Goal: Task Accomplishment & Management: Complete application form

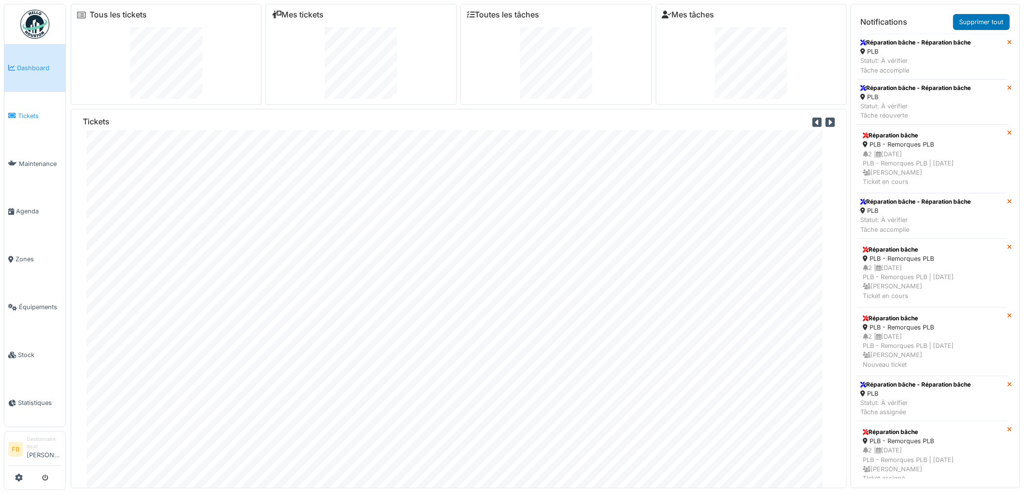
click at [31, 118] on span "Tickets" at bounding box center [40, 115] width 44 height 9
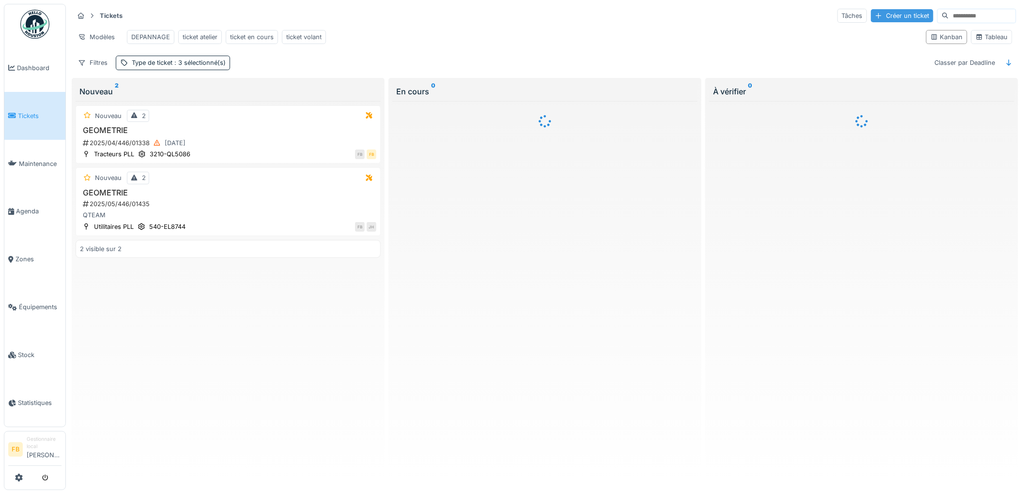
click at [871, 10] on div "Créer un ticket" at bounding box center [902, 15] width 62 height 13
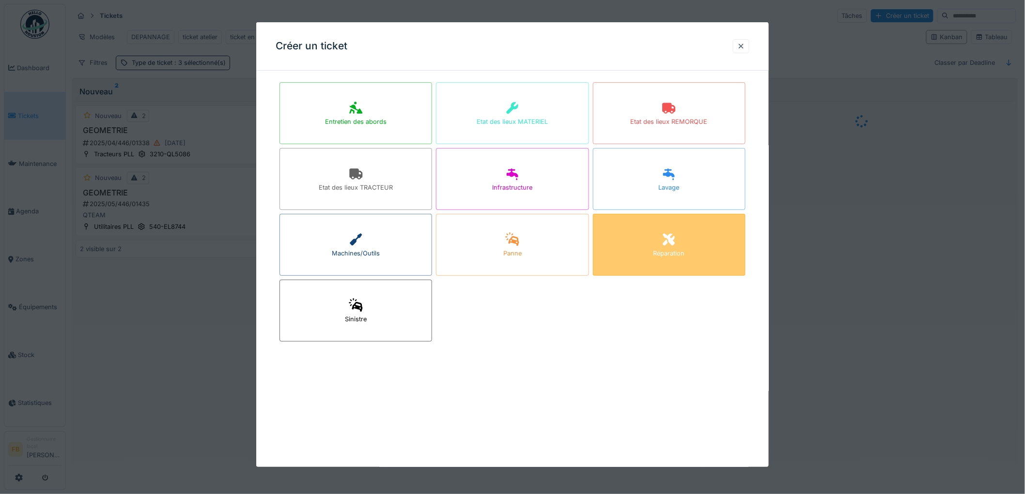
click at [665, 249] on div "Réparation" at bounding box center [668, 253] width 31 height 9
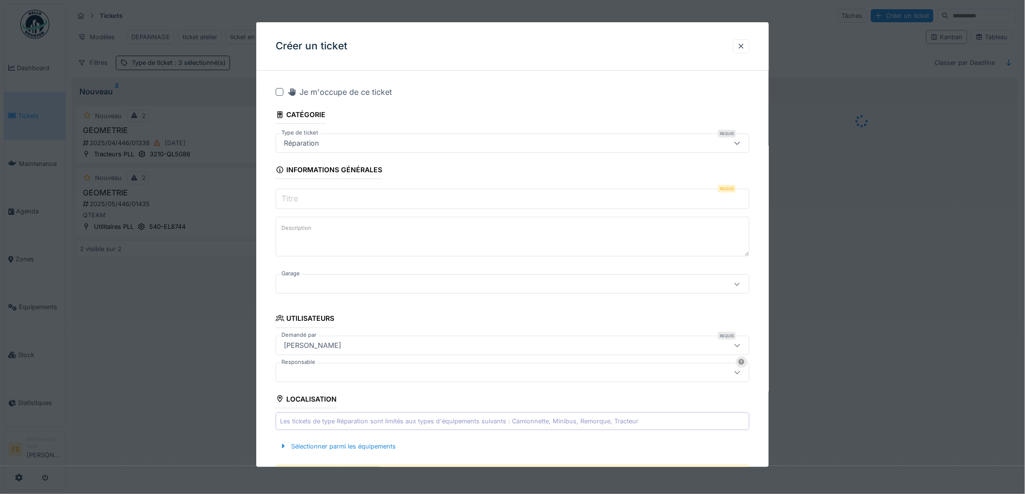
click at [319, 193] on input "Titre" at bounding box center [513, 199] width 474 height 20
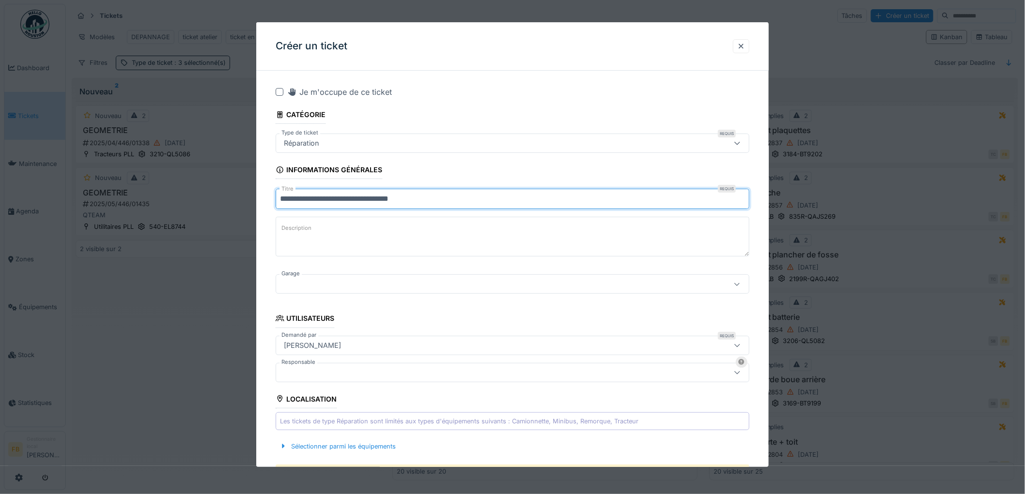
type input "**********"
click at [357, 234] on textarea "Description" at bounding box center [513, 237] width 474 height 40
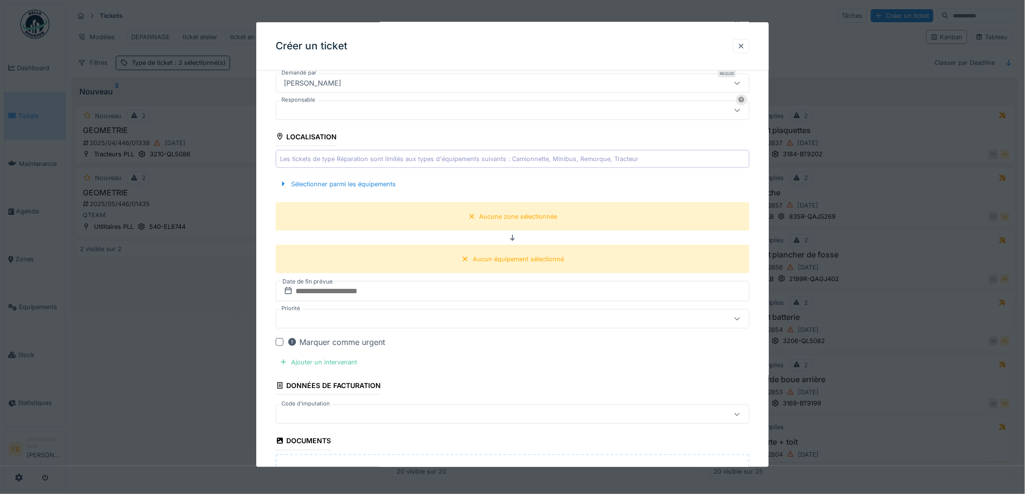
scroll to position [269, 0]
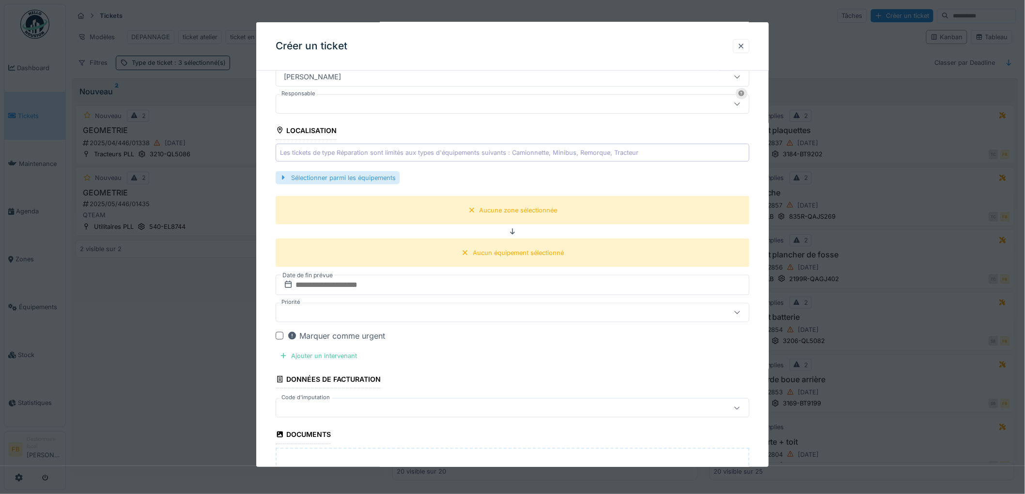
click at [374, 178] on div "Sélectionner parmi les équipements" at bounding box center [338, 177] width 124 height 13
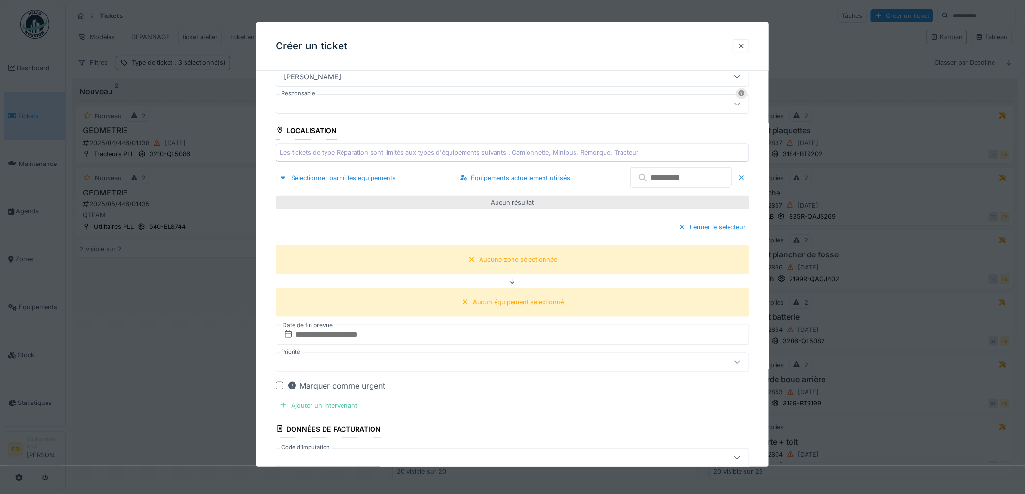
click at [649, 179] on input "text" at bounding box center [681, 178] width 102 height 20
type input "*"
click at [649, 179] on input "text" at bounding box center [681, 178] width 102 height 20
click at [340, 175] on div "Sélectionner parmi les équipements" at bounding box center [338, 177] width 124 height 13
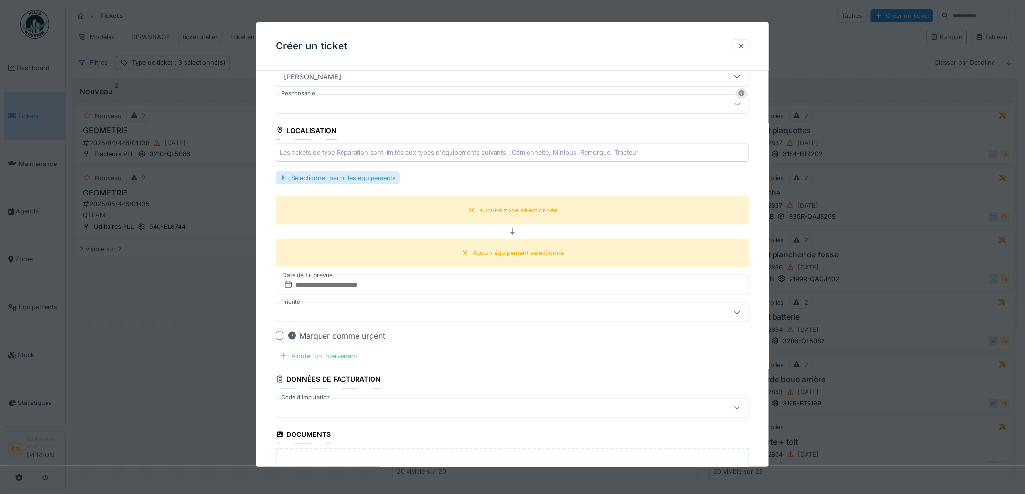
click at [366, 172] on div "Sélectionner parmi les équipements" at bounding box center [338, 177] width 124 height 13
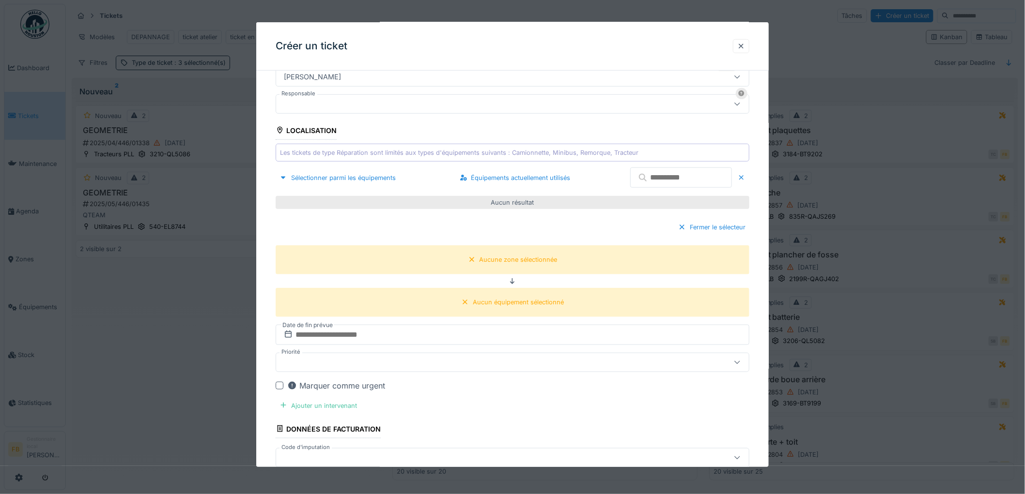
click at [660, 176] on input "text" at bounding box center [681, 178] width 102 height 20
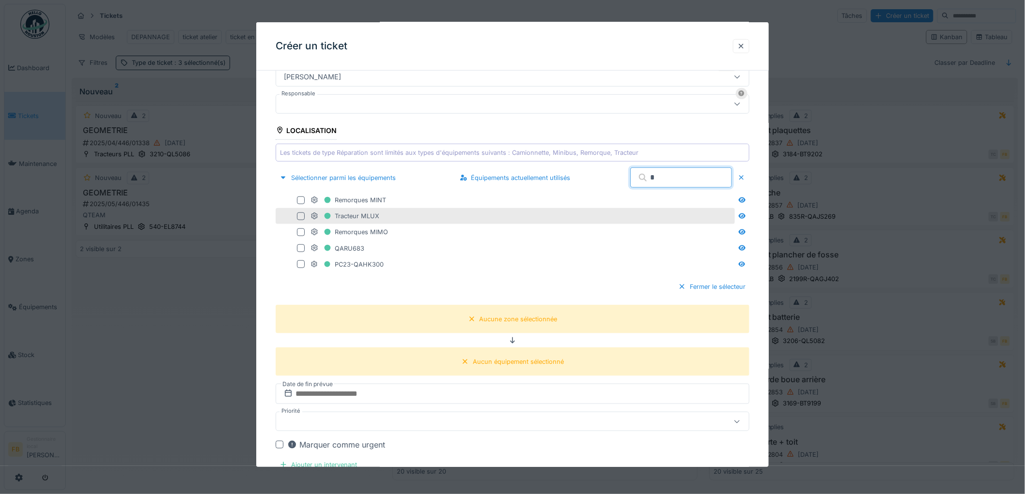
type input "*"
click at [299, 218] on div at bounding box center [301, 217] width 8 height 8
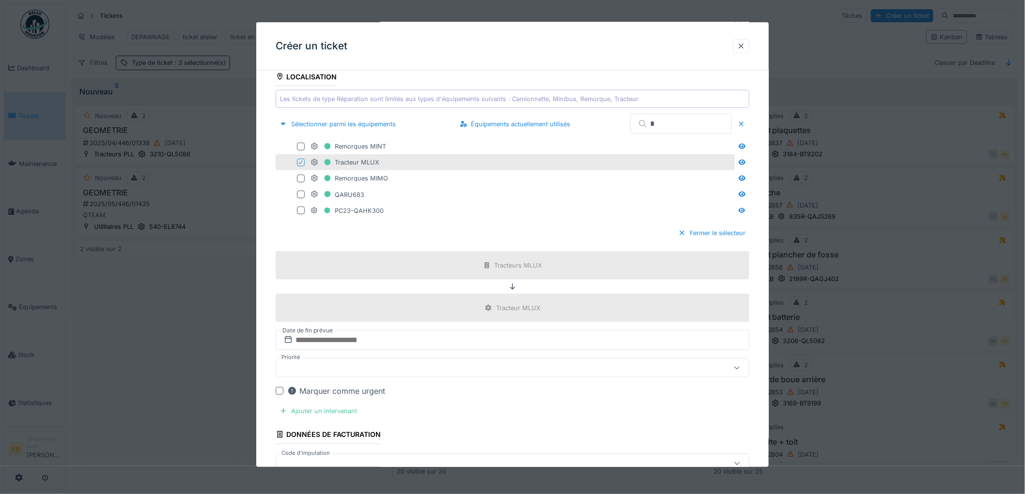
scroll to position [430, 0]
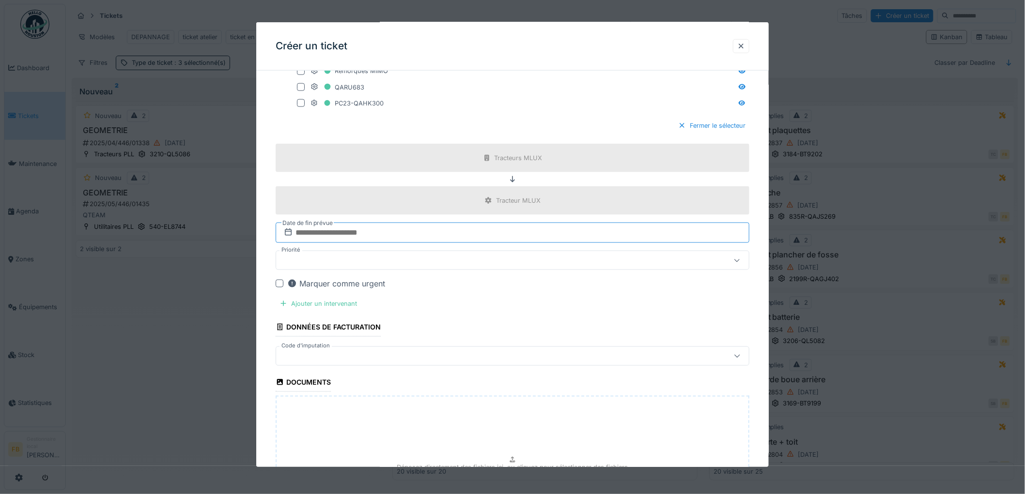
click at [312, 236] on input "text" at bounding box center [513, 233] width 474 height 20
click at [483, 316] on div "7" at bounding box center [483, 312] width 13 height 14
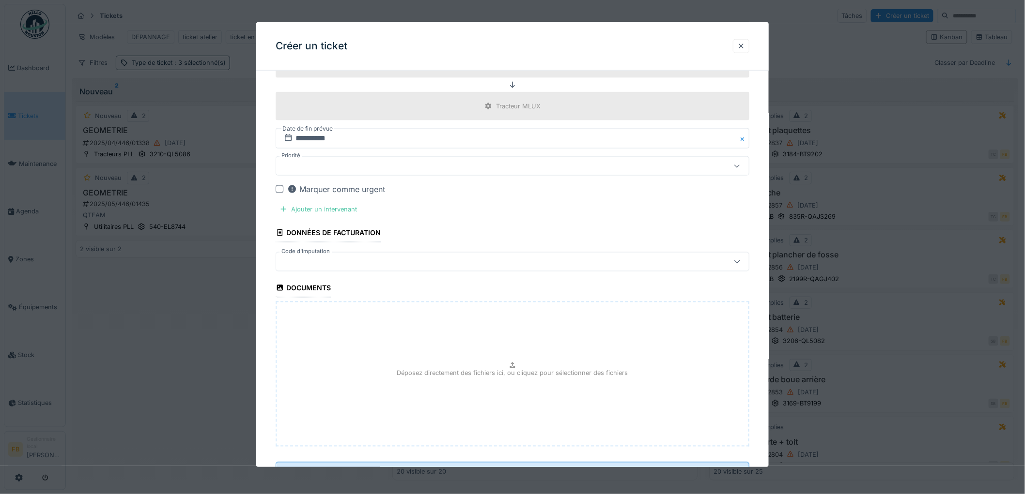
scroll to position [538, 0]
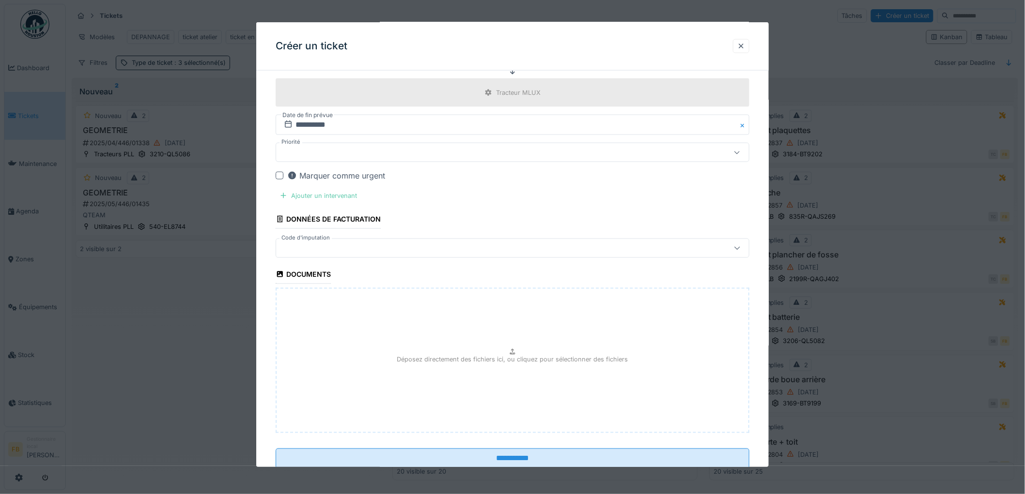
click at [328, 196] on div "Ajouter un intervenant" at bounding box center [318, 195] width 85 height 13
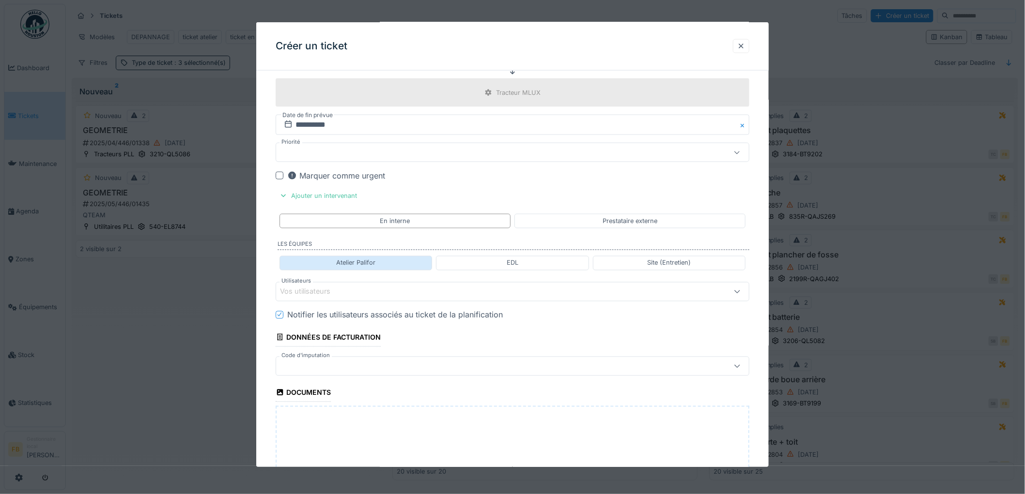
click at [384, 268] on div "Atelier Palifor" at bounding box center [355, 263] width 153 height 14
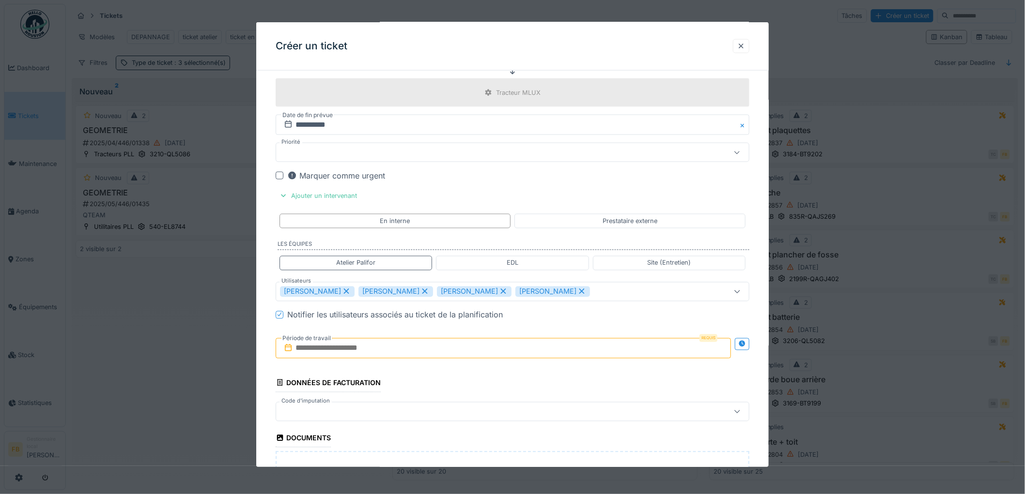
click at [344, 293] on icon at bounding box center [346, 291] width 5 height 5
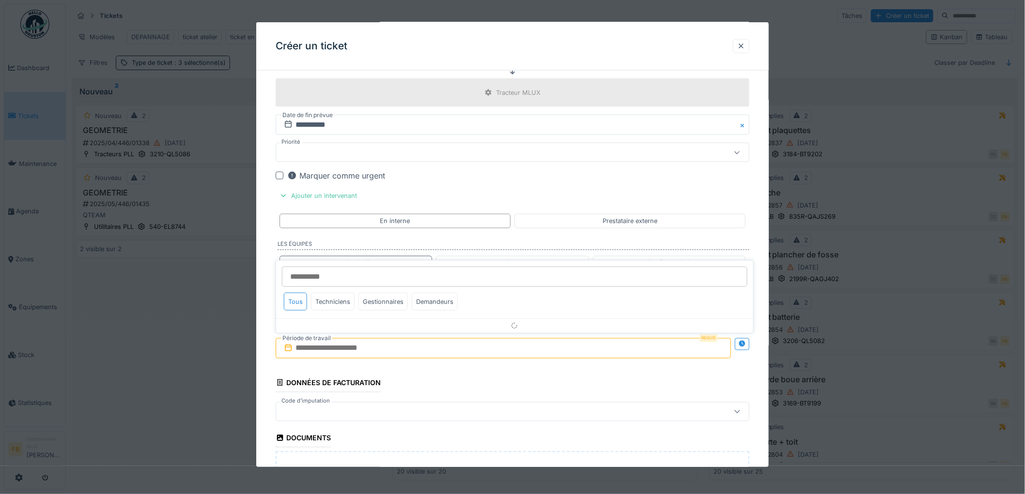
scroll to position [587, 0]
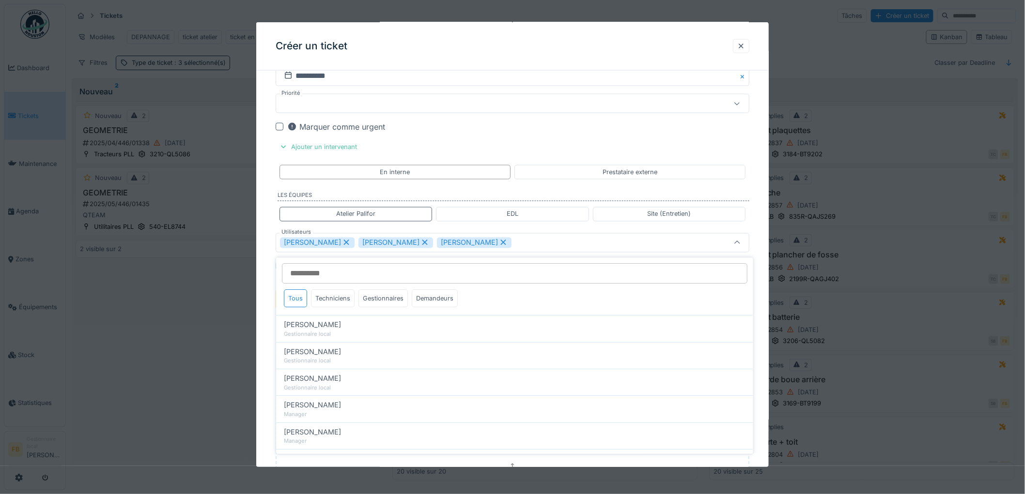
click at [344, 243] on icon at bounding box center [346, 242] width 5 height 5
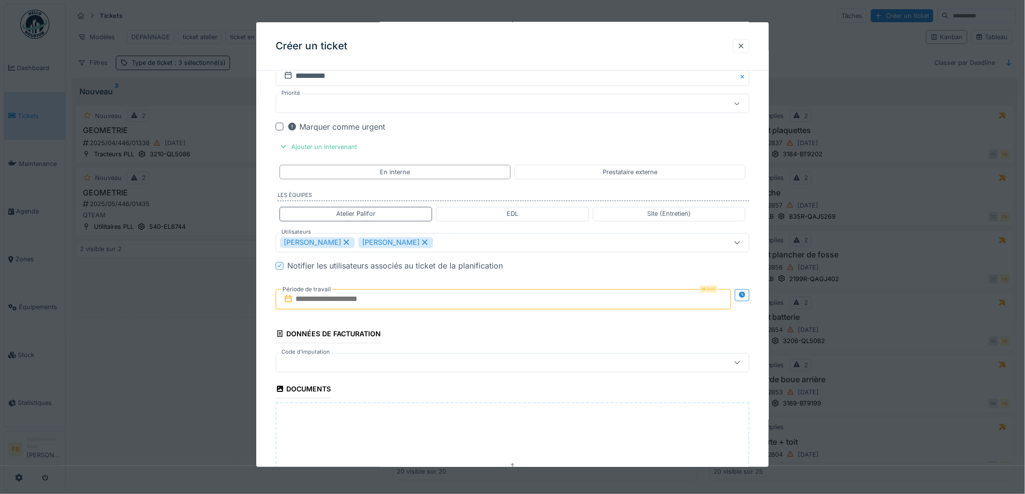
click at [420, 242] on icon at bounding box center [424, 242] width 9 height 7
type input "*****"
click at [317, 306] on input "text" at bounding box center [503, 300] width 455 height 20
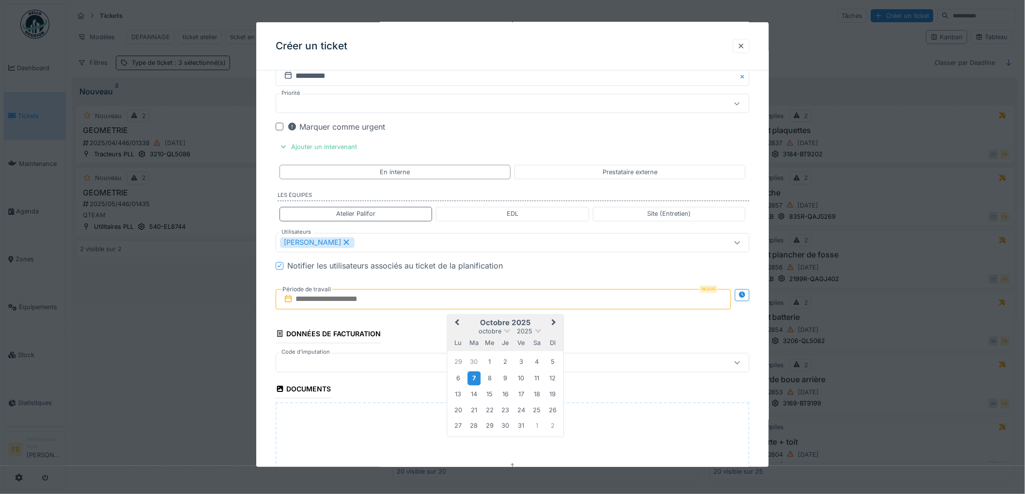
click at [472, 381] on div "7" at bounding box center [473, 379] width 13 height 14
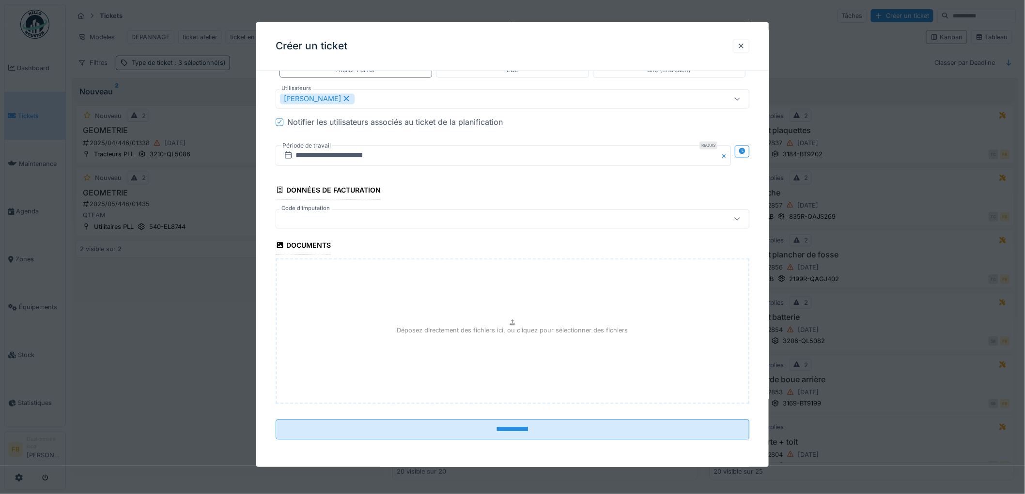
click at [318, 219] on div at bounding box center [485, 219] width 411 height 11
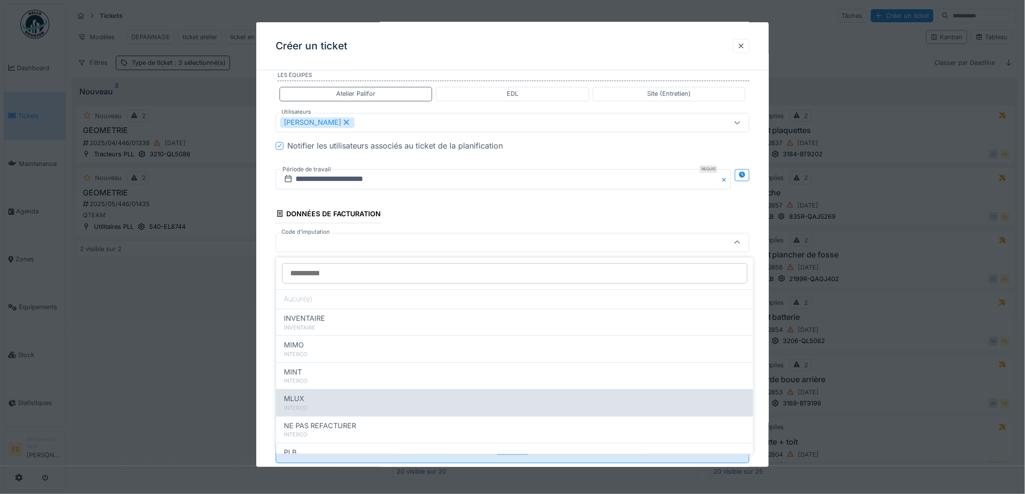
click at [329, 398] on div "MLUX" at bounding box center [515, 399] width 462 height 11
type input "***"
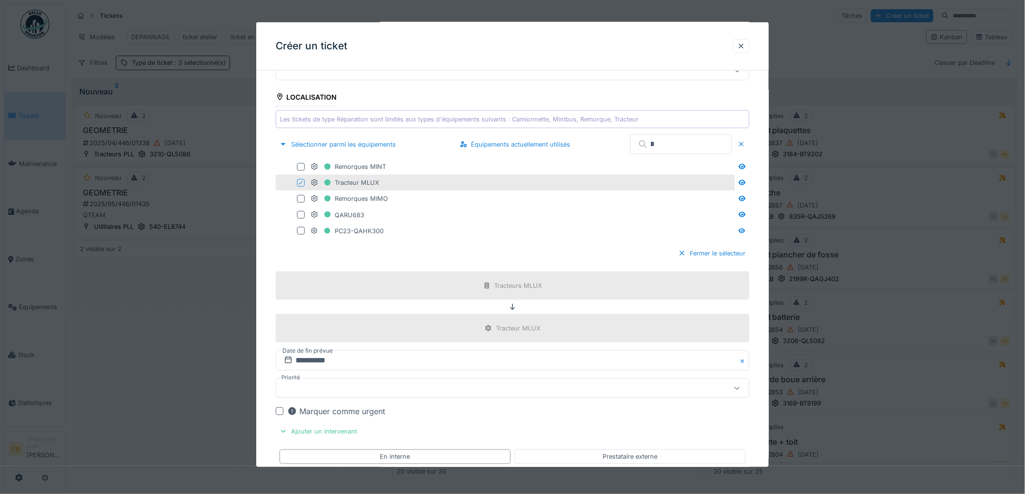
scroll to position [0, 0]
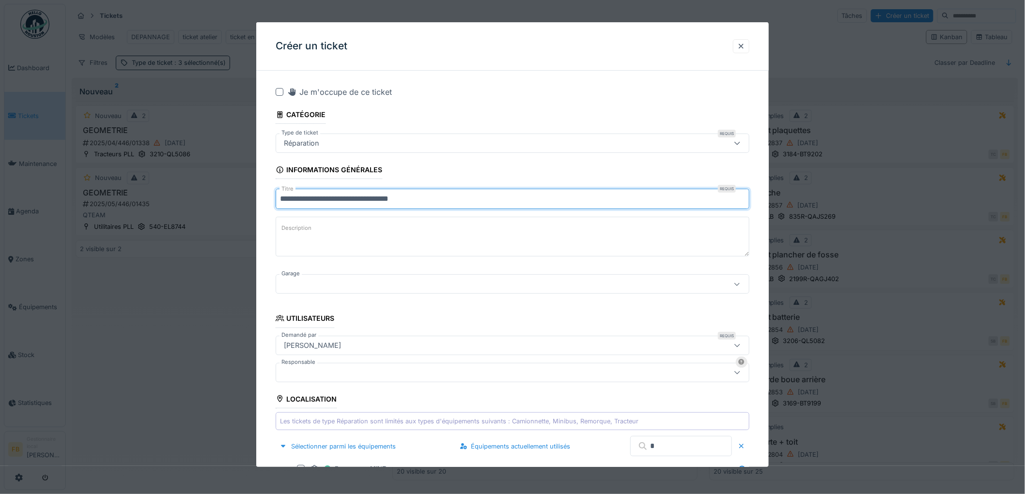
click at [487, 201] on input "**********" at bounding box center [513, 199] width 474 height 20
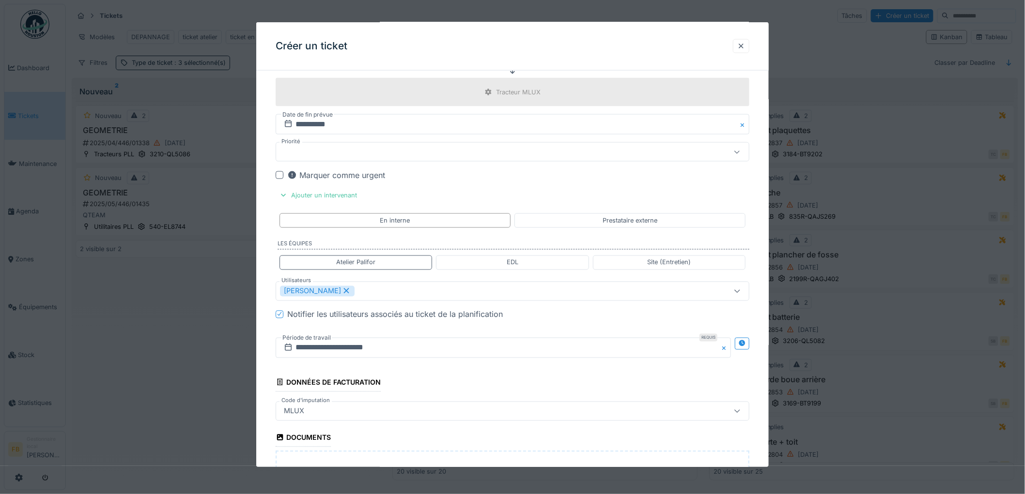
scroll to position [733, 0]
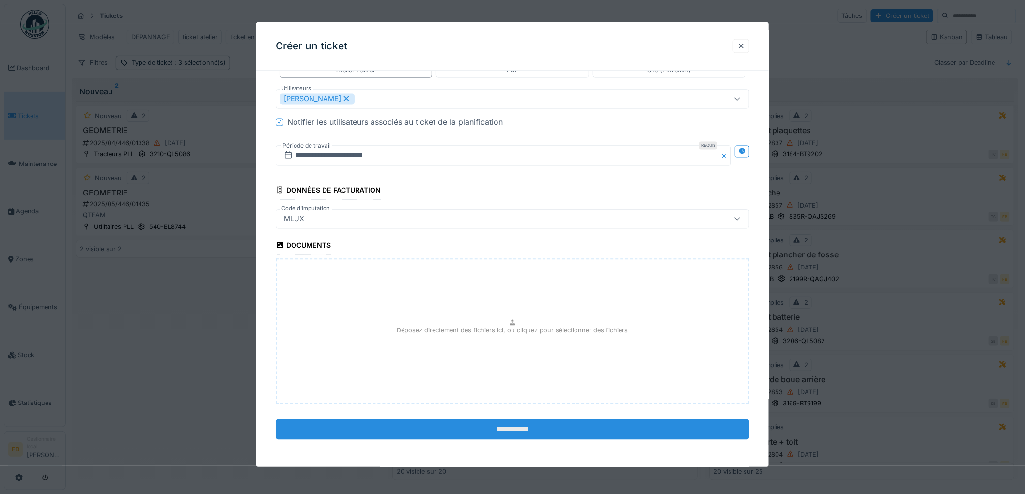
type input "**********"
click at [514, 424] on input "**********" at bounding box center [513, 430] width 474 height 20
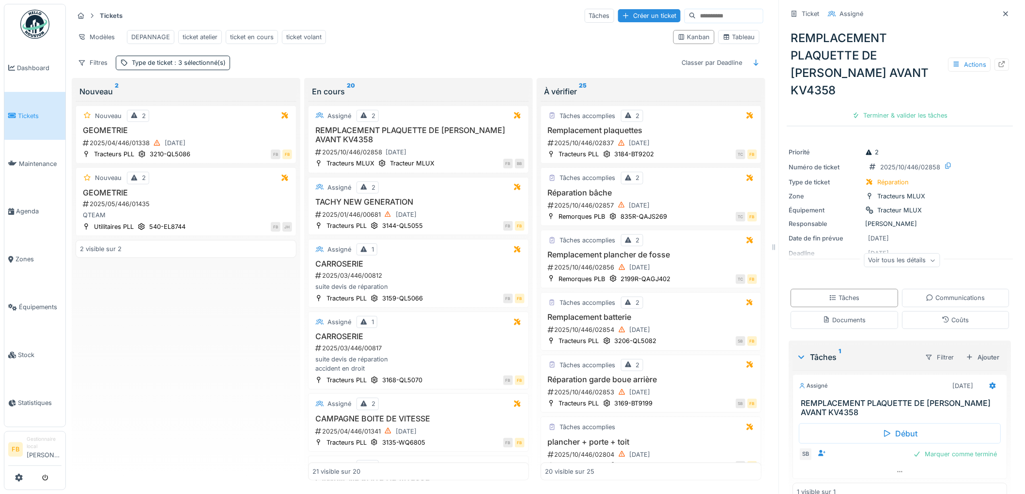
click at [47, 116] on span "Tickets" at bounding box center [40, 115] width 44 height 9
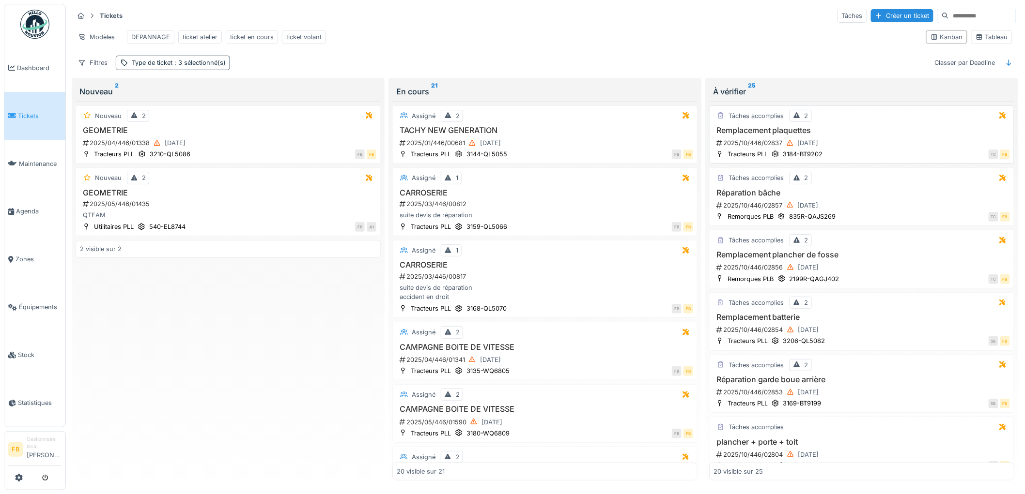
click at [852, 149] on div "2025/10/446/02837 04/10/2025" at bounding box center [862, 143] width 294 height 12
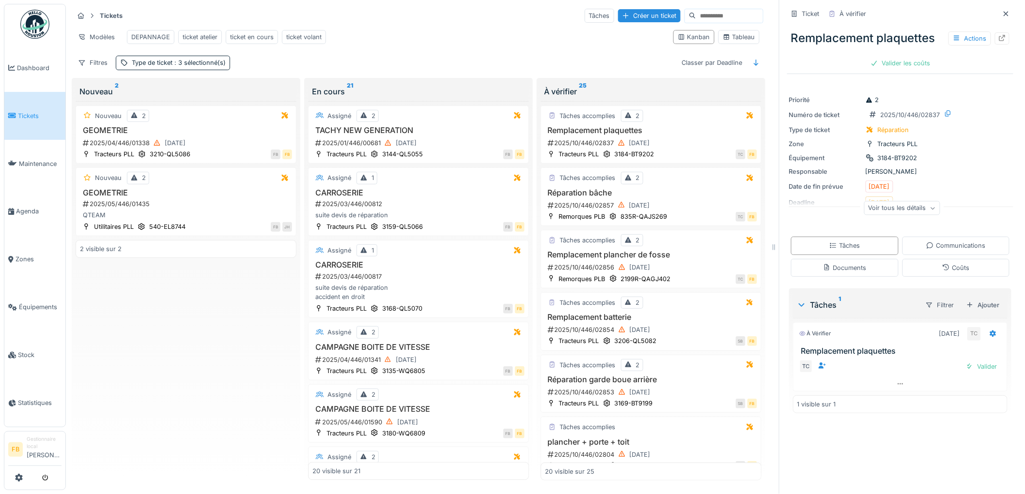
scroll to position [8, 0]
click at [942, 265] on div "Coûts" at bounding box center [955, 267] width 27 height 9
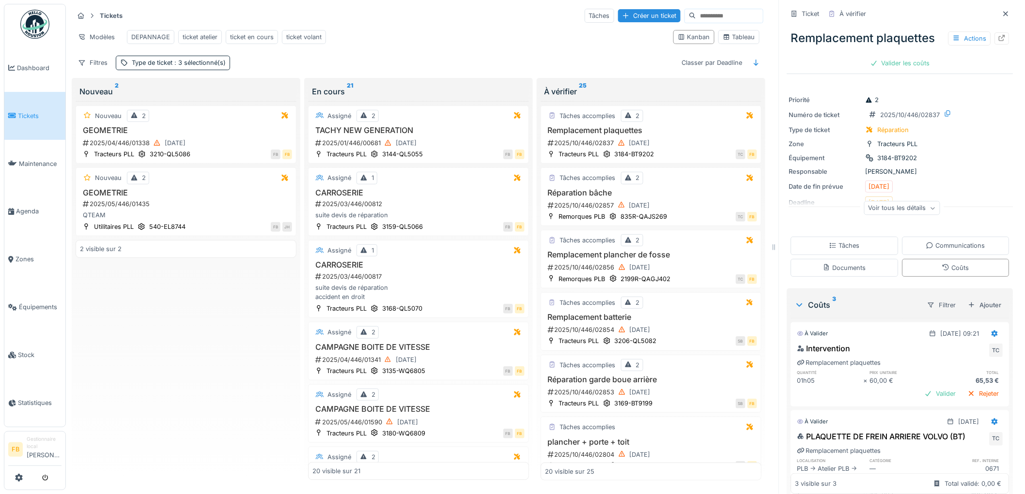
scroll to position [0, 0]
click at [885, 57] on div "Valider les coûts" at bounding box center [900, 63] width 68 height 13
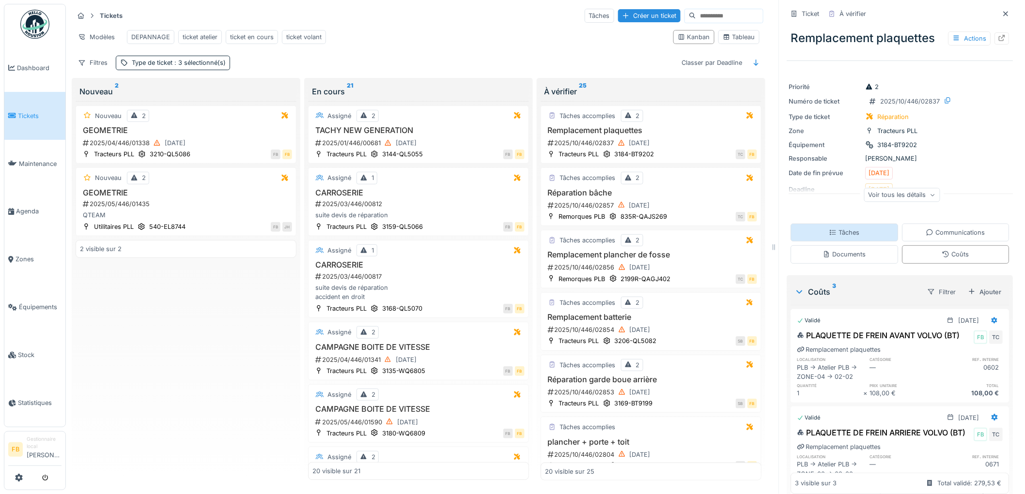
click at [834, 239] on div "Tâches" at bounding box center [845, 233] width 108 height 18
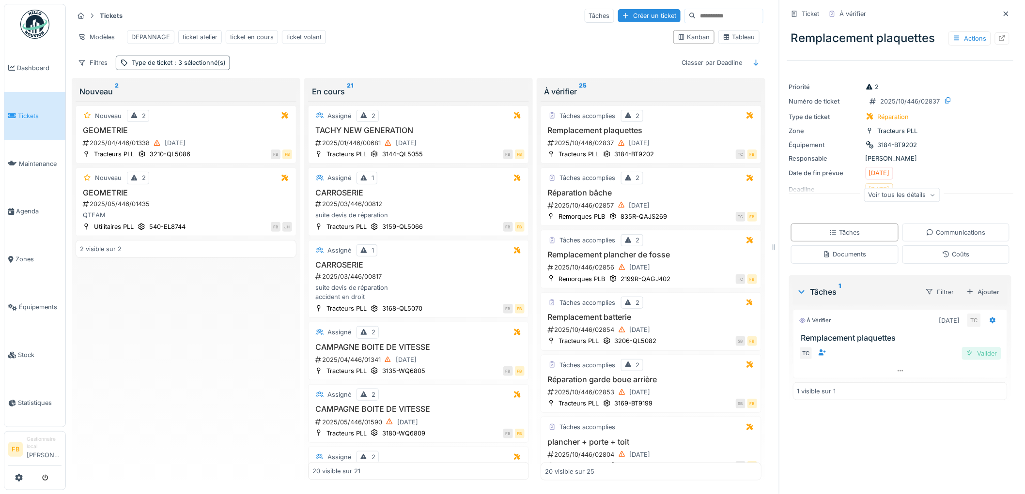
click at [966, 348] on div "Valider" at bounding box center [981, 353] width 39 height 13
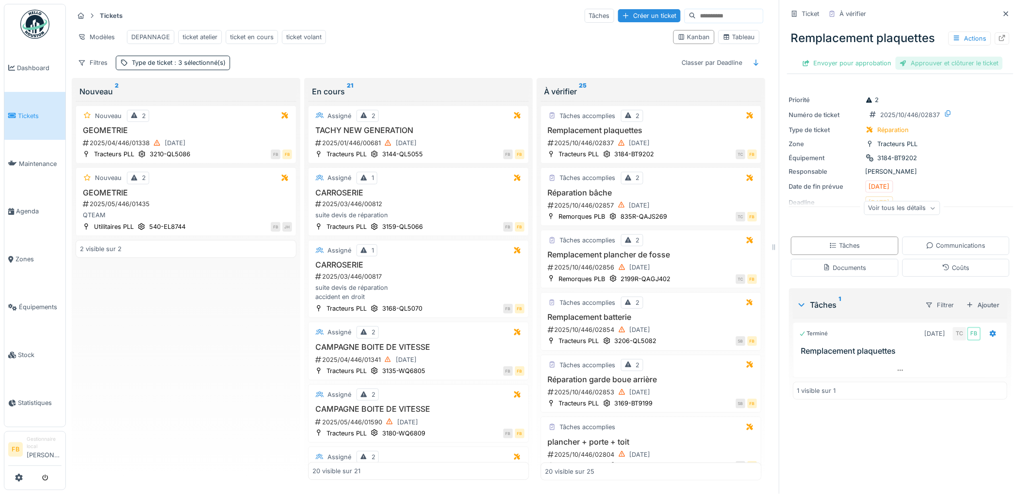
click at [912, 57] on div "Approuver et clôturer le ticket" at bounding box center [948, 63] width 107 height 13
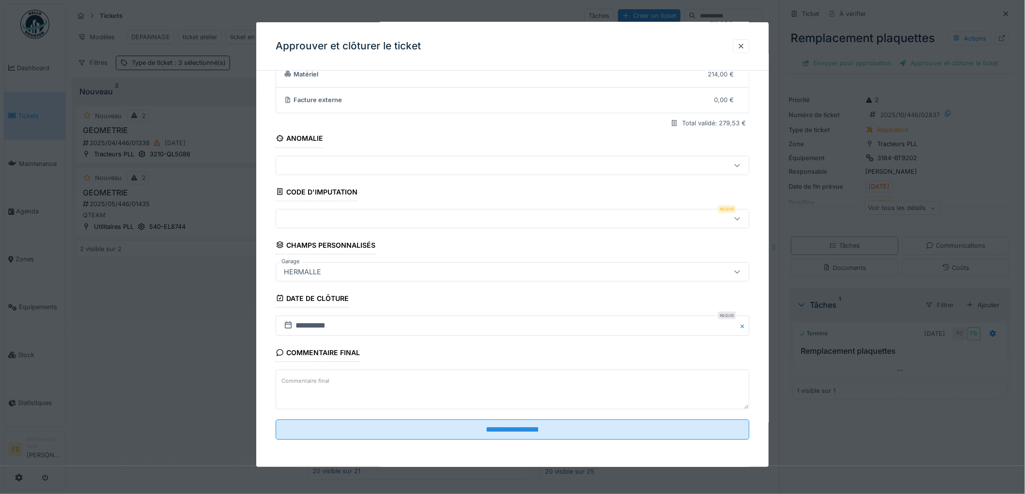
click at [365, 211] on div at bounding box center [513, 218] width 474 height 19
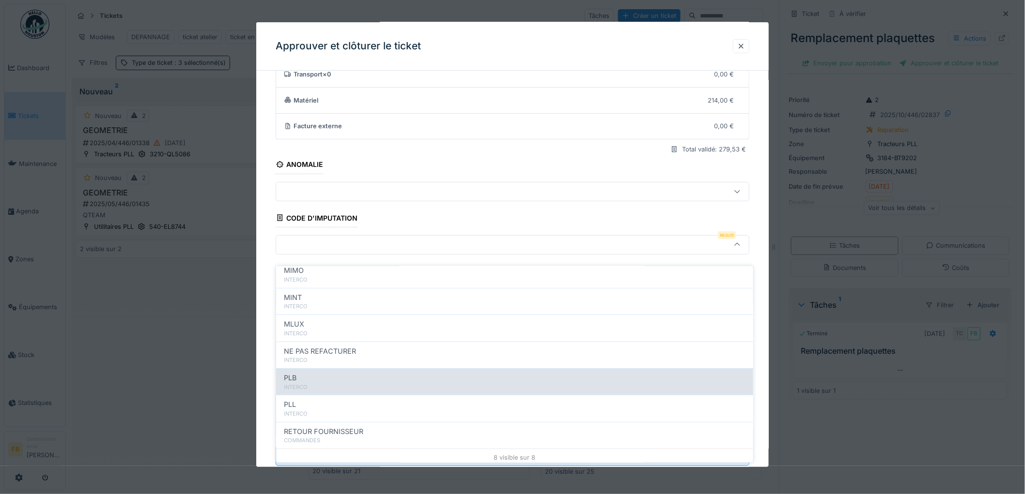
scroll to position [86, 0]
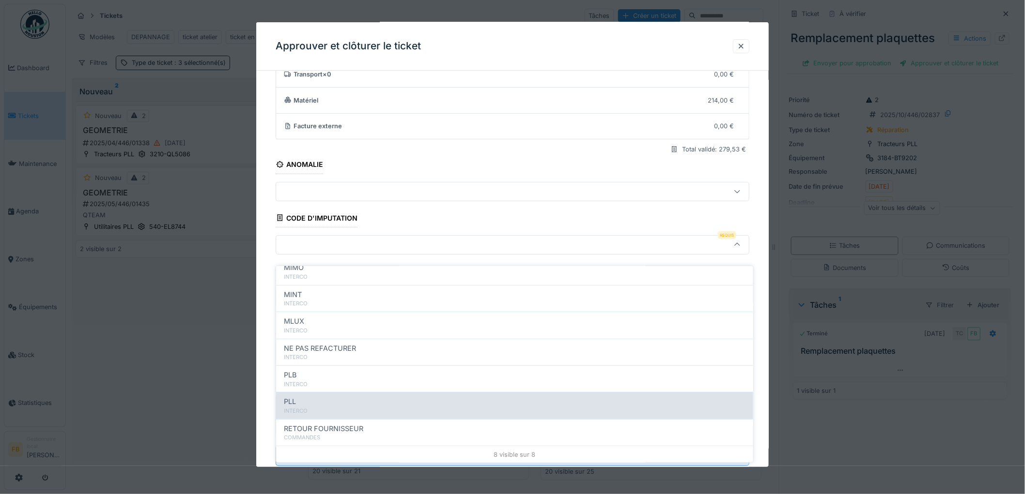
click at [326, 397] on div "PLL" at bounding box center [515, 402] width 462 height 11
type input "***"
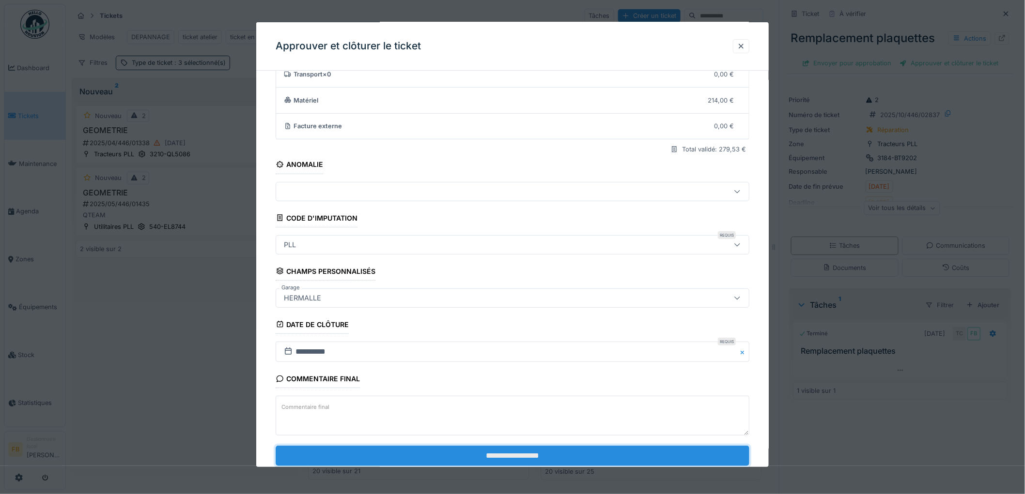
click at [500, 454] on input "**********" at bounding box center [513, 456] width 474 height 20
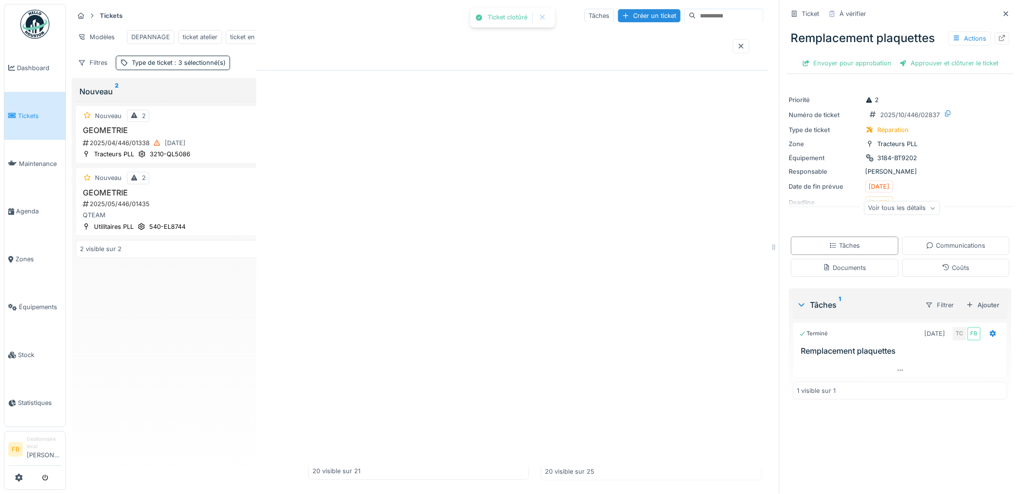
scroll to position [0, 0]
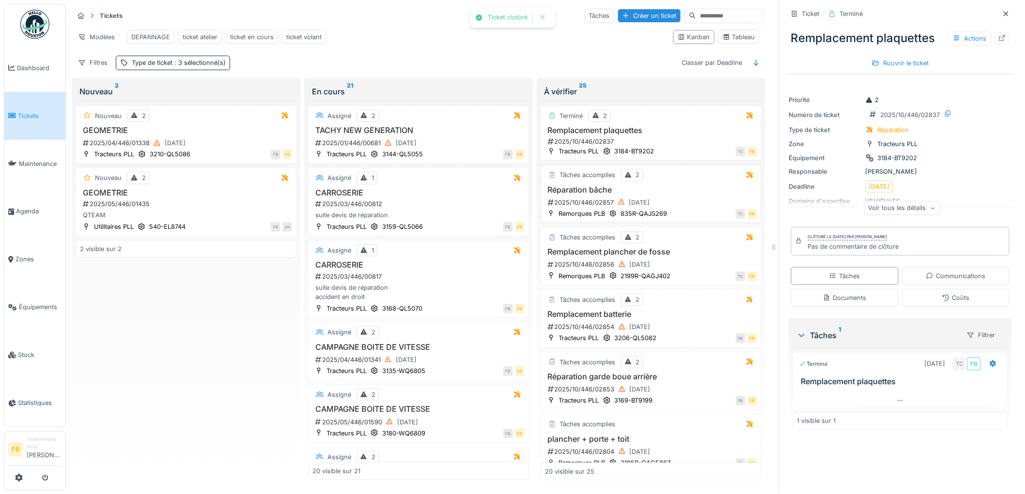
click at [676, 195] on h3 "Réparation bâche" at bounding box center [651, 189] width 212 height 9
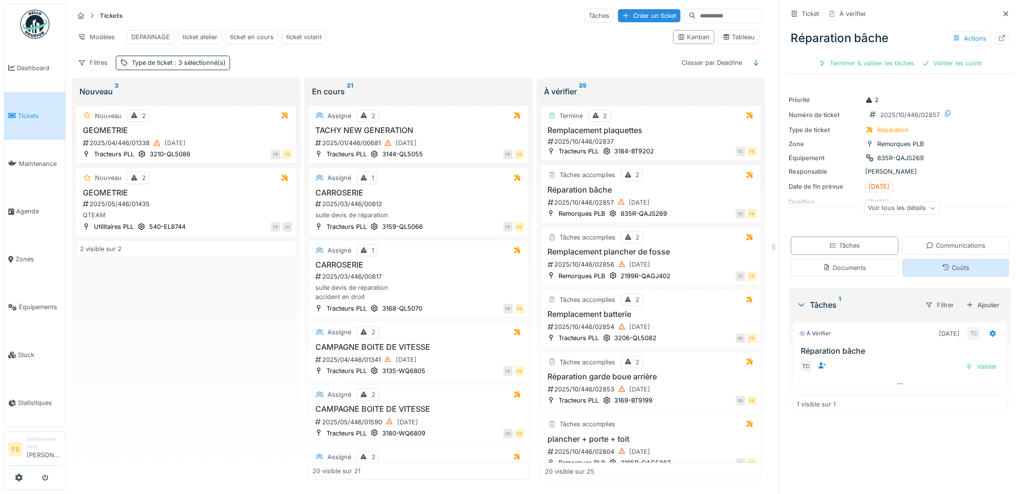
click at [922, 259] on div "Coûts" at bounding box center [956, 268] width 108 height 18
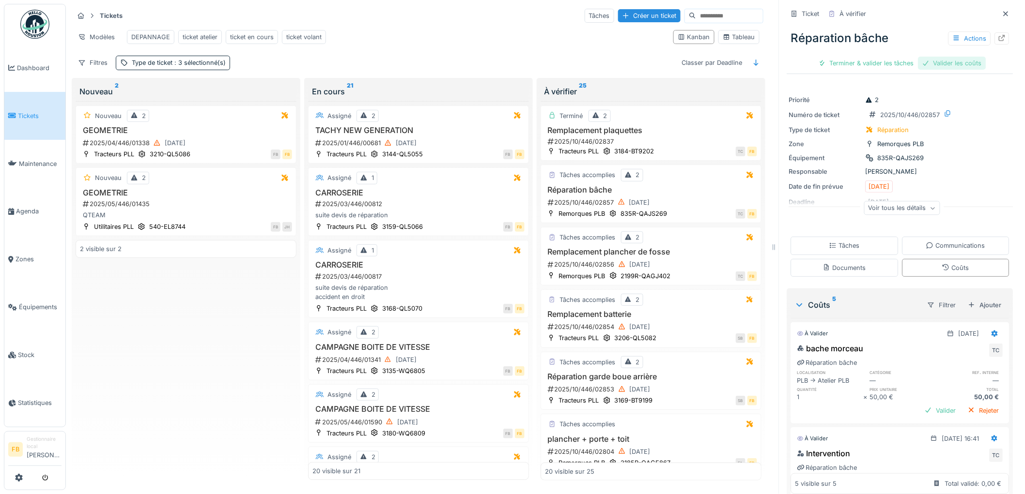
click at [956, 57] on div "Valider les coûts" at bounding box center [952, 63] width 68 height 13
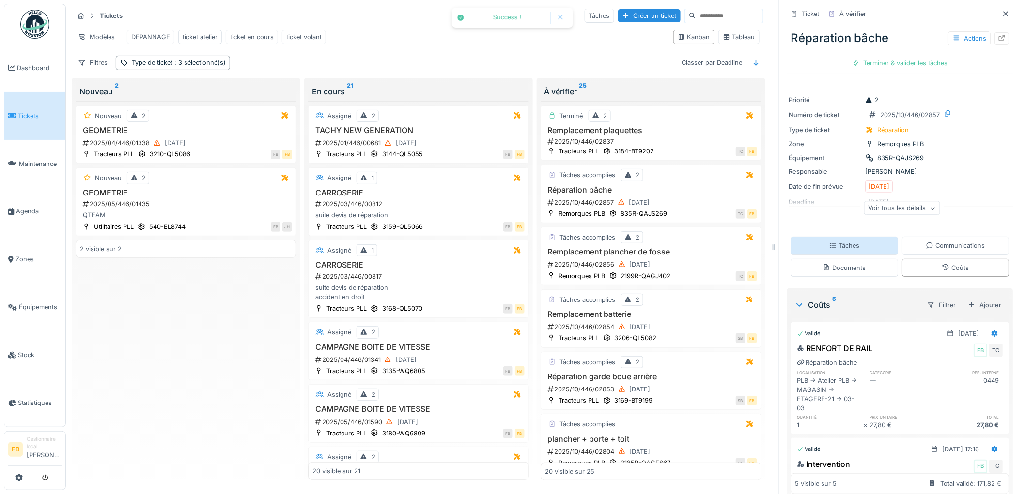
click at [841, 241] on div "Tâches" at bounding box center [844, 245] width 31 height 9
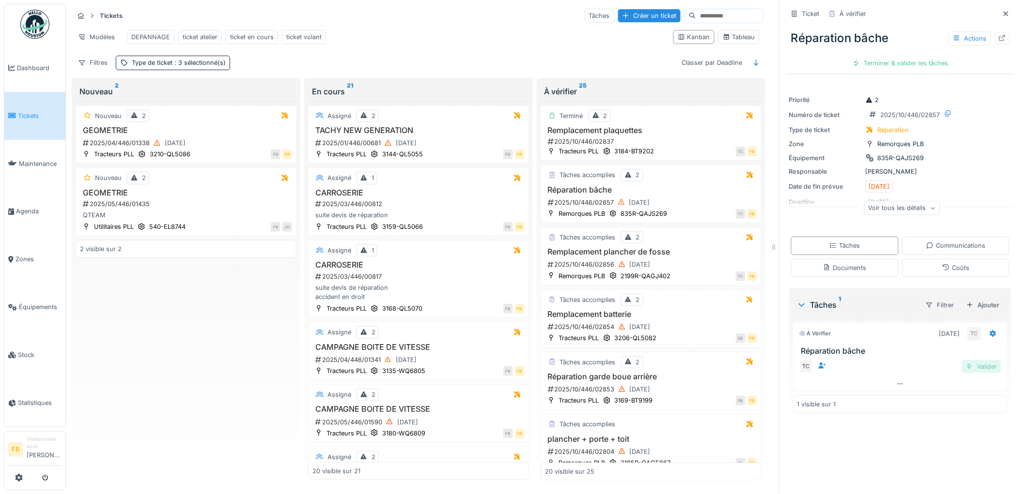
click at [963, 373] on div "Valider" at bounding box center [981, 366] width 39 height 13
click at [913, 52] on div "Réparation bâche Actions Envoyer pour approbation Approuver et clôturer le tick…" at bounding box center [900, 47] width 226 height 50
click at [911, 62] on div "Approuver et clôturer le ticket" at bounding box center [948, 63] width 107 height 13
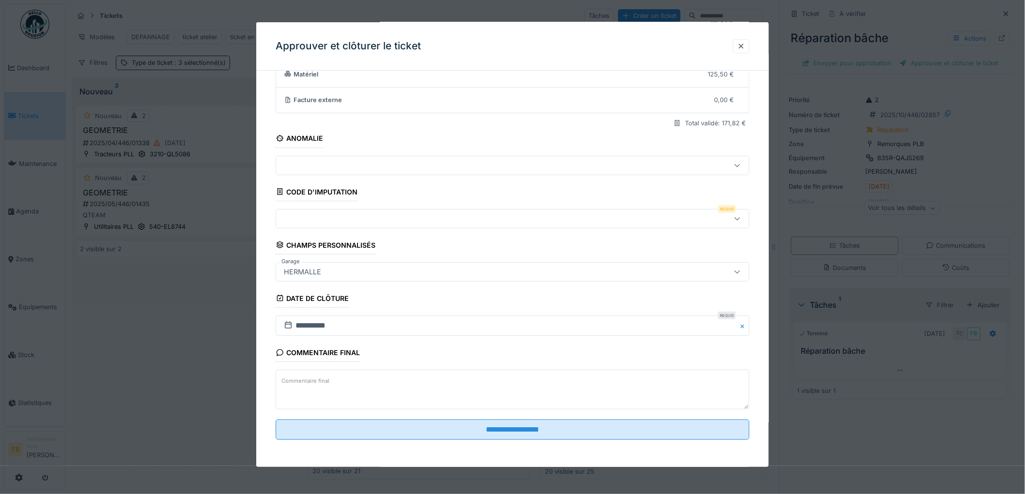
click at [355, 228] on div at bounding box center [513, 218] width 474 height 19
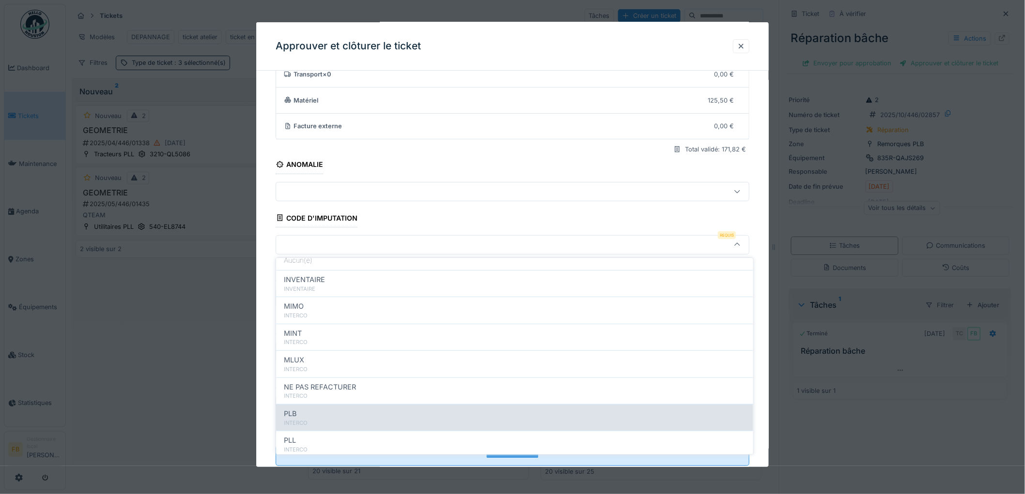
scroll to position [86, 0]
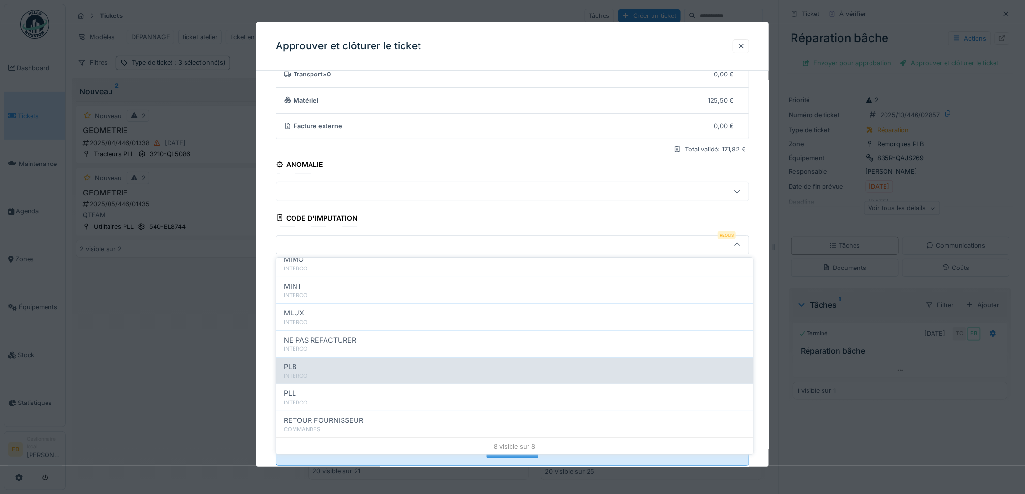
click at [333, 379] on div "INTERCO" at bounding box center [515, 376] width 462 height 8
type input "***"
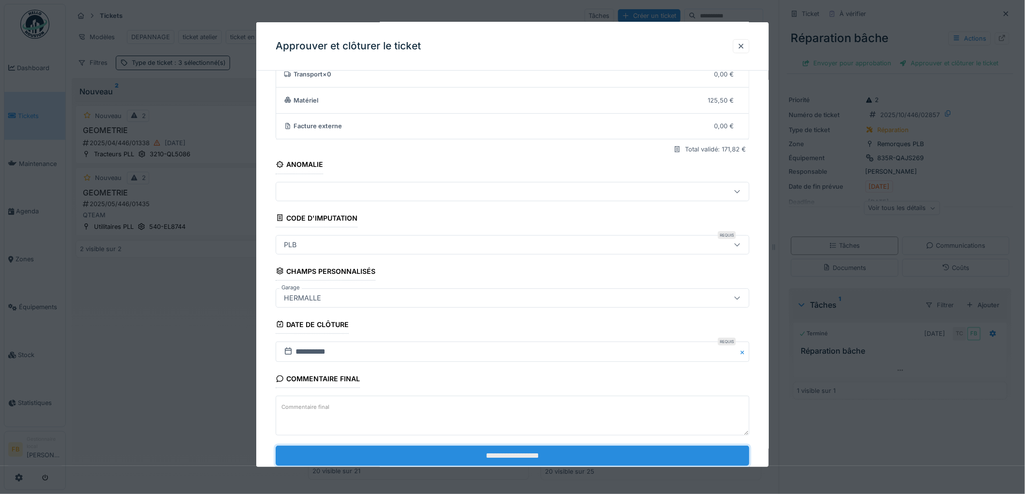
click at [500, 458] on input "**********" at bounding box center [513, 456] width 474 height 20
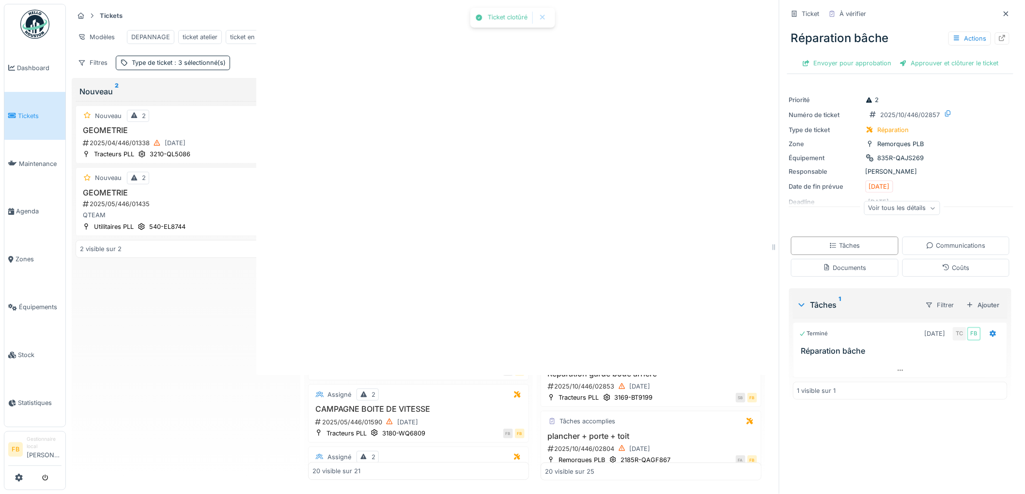
scroll to position [0, 0]
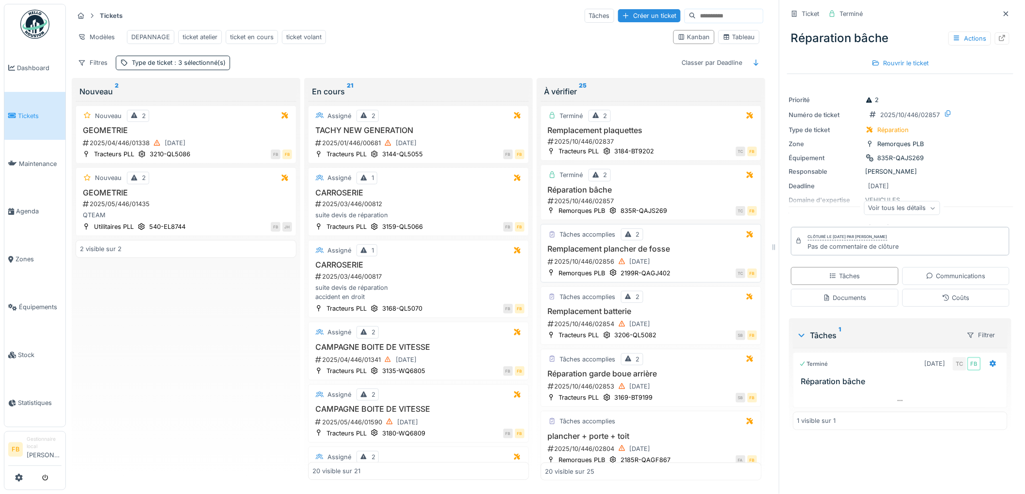
click at [698, 268] on div "2025/10/446/02856 06/10/2025" at bounding box center [652, 262] width 210 height 12
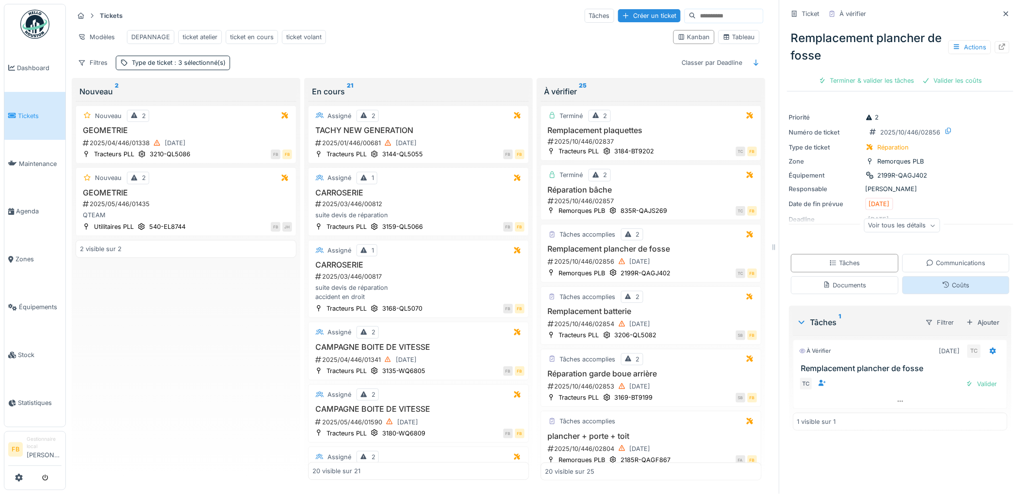
click at [926, 285] on div "Coûts" at bounding box center [956, 286] width 108 height 18
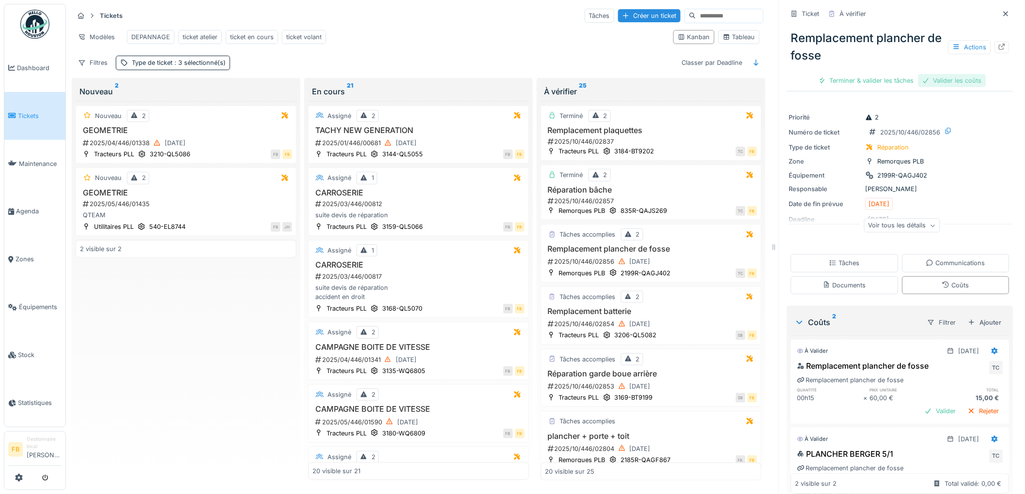
click at [933, 74] on div "Valider les coûts" at bounding box center [952, 80] width 68 height 13
click at [862, 75] on div "Terminer & valider les tâches" at bounding box center [900, 80] width 104 height 13
click at [911, 74] on div "Approuver et clôturer le ticket" at bounding box center [948, 80] width 107 height 13
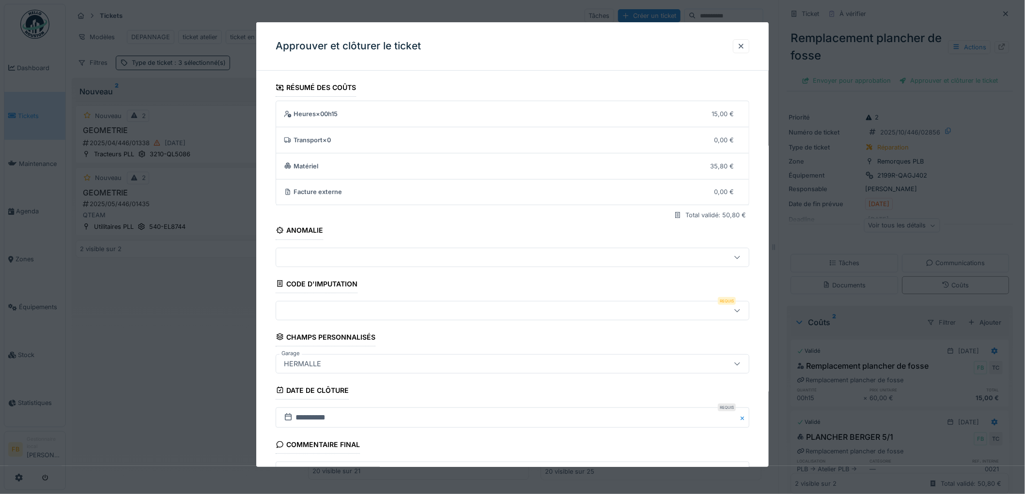
scroll to position [93, 0]
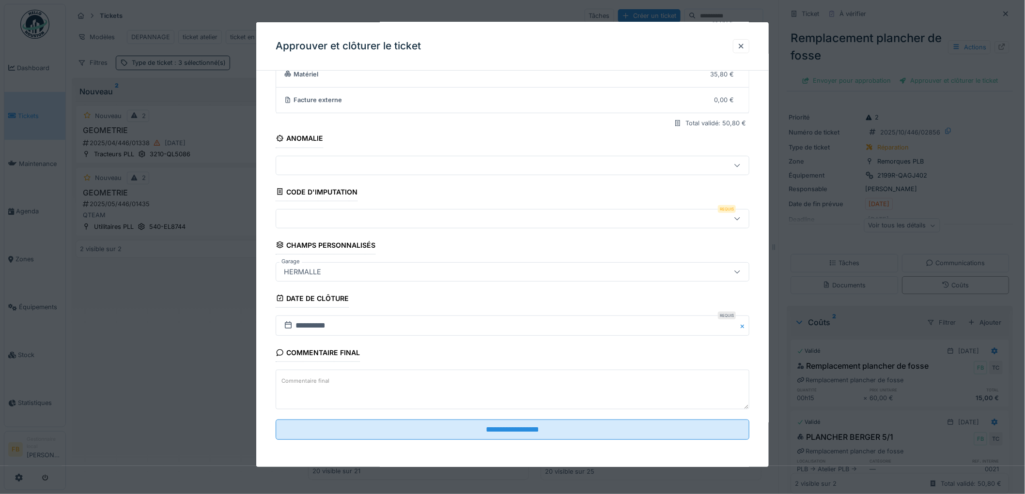
click at [300, 216] on div at bounding box center [485, 219] width 411 height 11
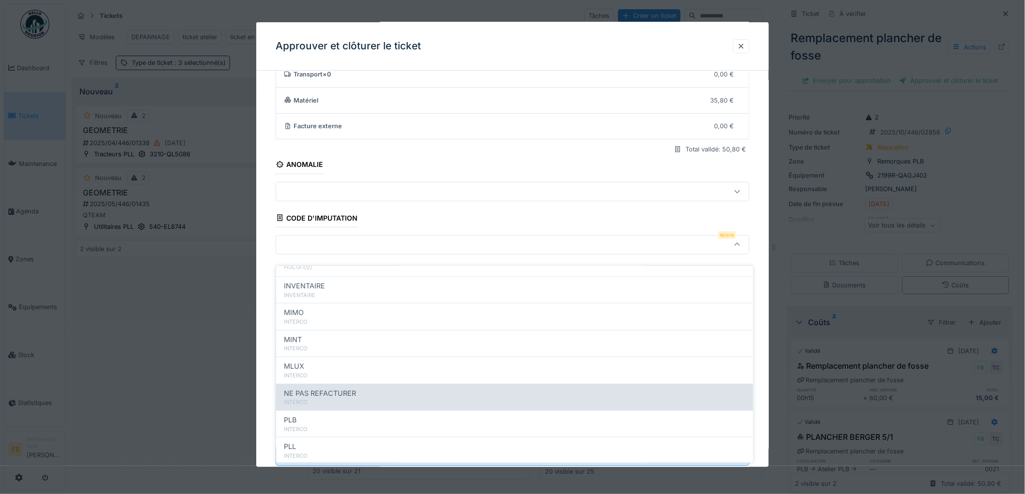
scroll to position [86, 0]
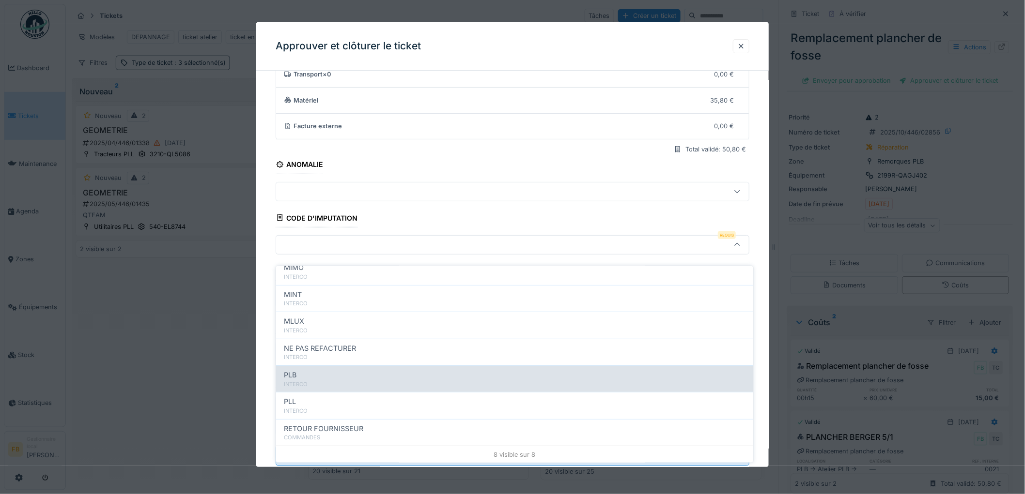
click at [354, 370] on div "PLB" at bounding box center [515, 375] width 462 height 11
type input "***"
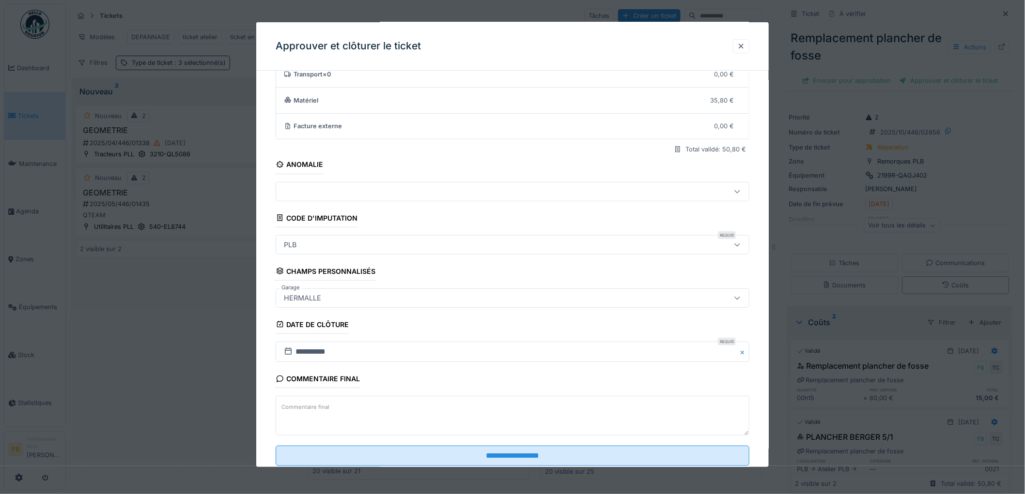
click at [267, 285] on div "**********" at bounding box center [512, 253] width 512 height 481
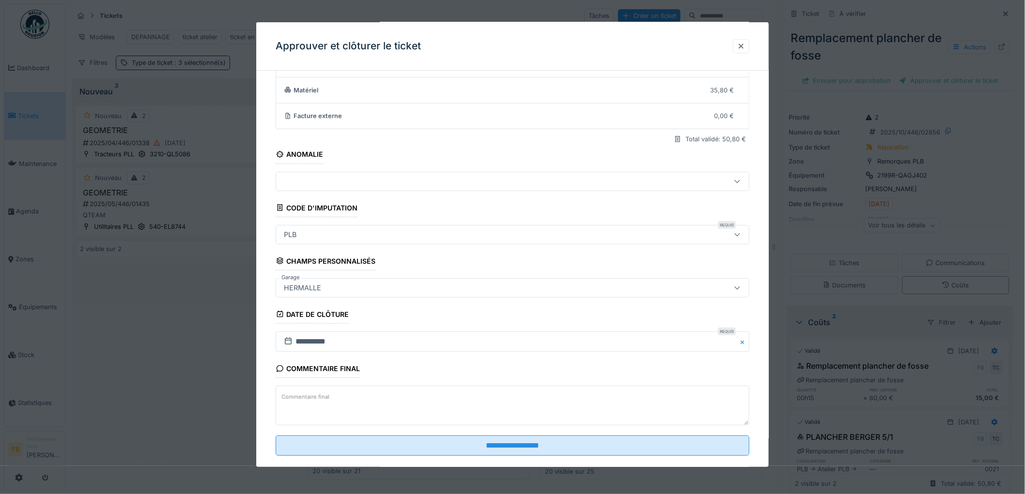
scroll to position [93, 0]
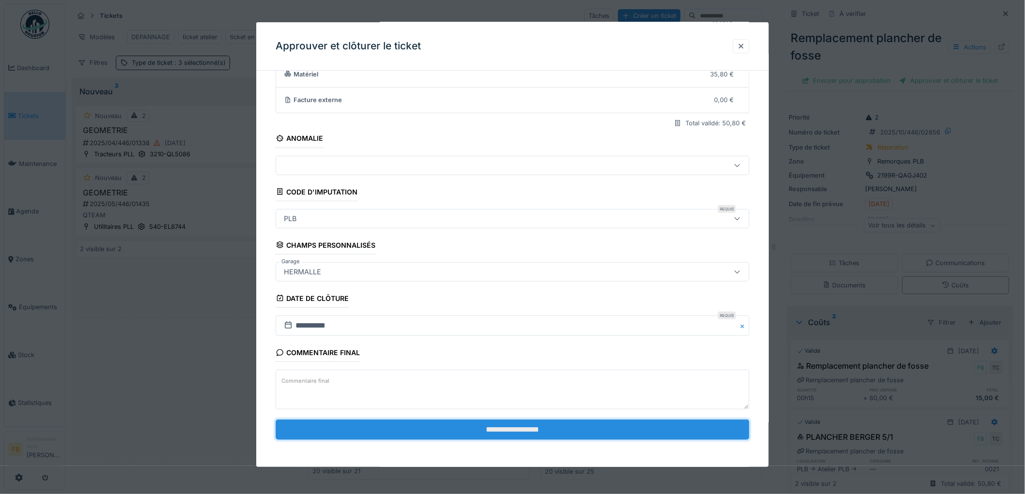
click at [481, 430] on input "**********" at bounding box center [513, 430] width 474 height 20
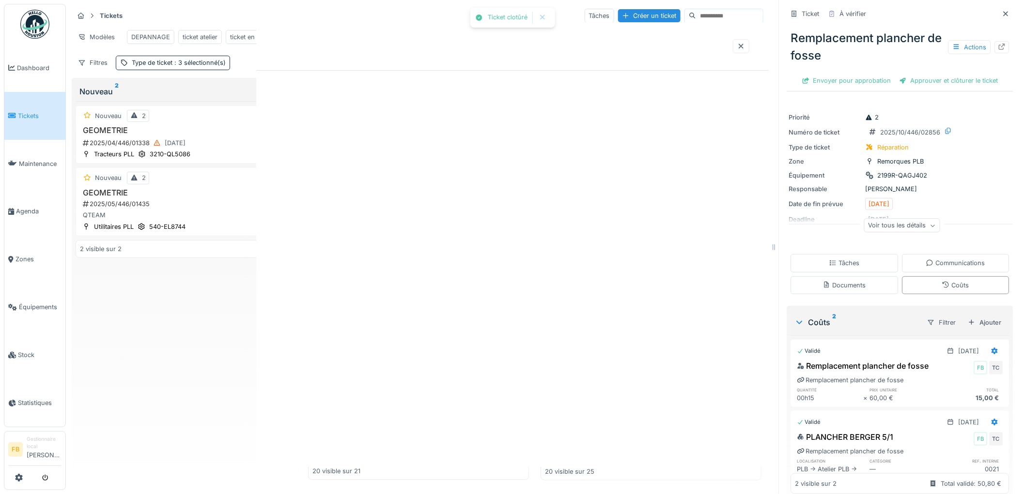
scroll to position [0, 0]
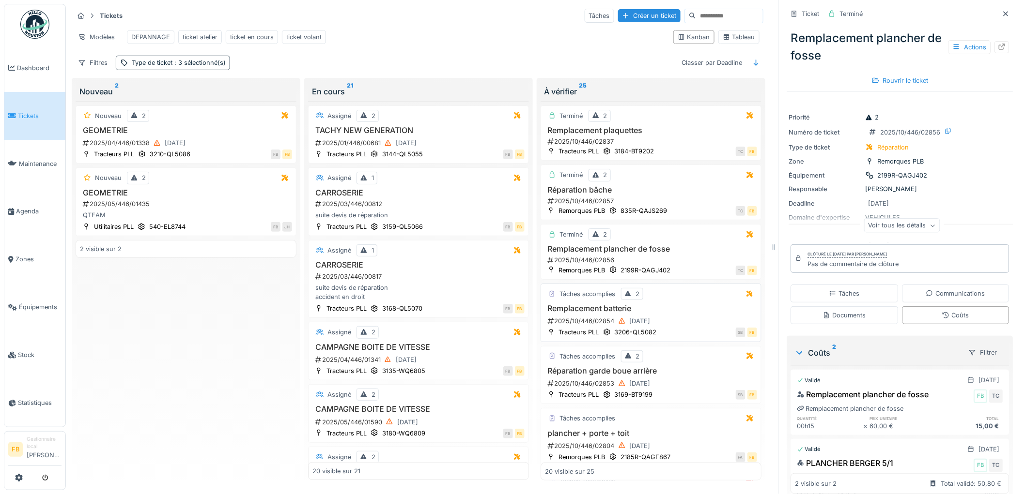
click at [675, 315] on div "Remplacement batterie 2025/10/446/02854 06/10/2025" at bounding box center [651, 315] width 212 height 23
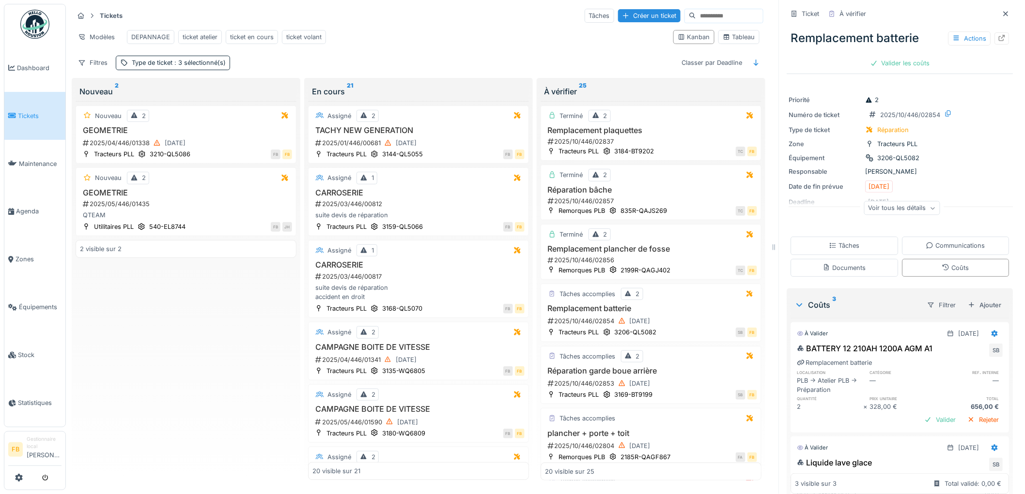
click at [41, 113] on span "Tickets" at bounding box center [40, 115] width 44 height 9
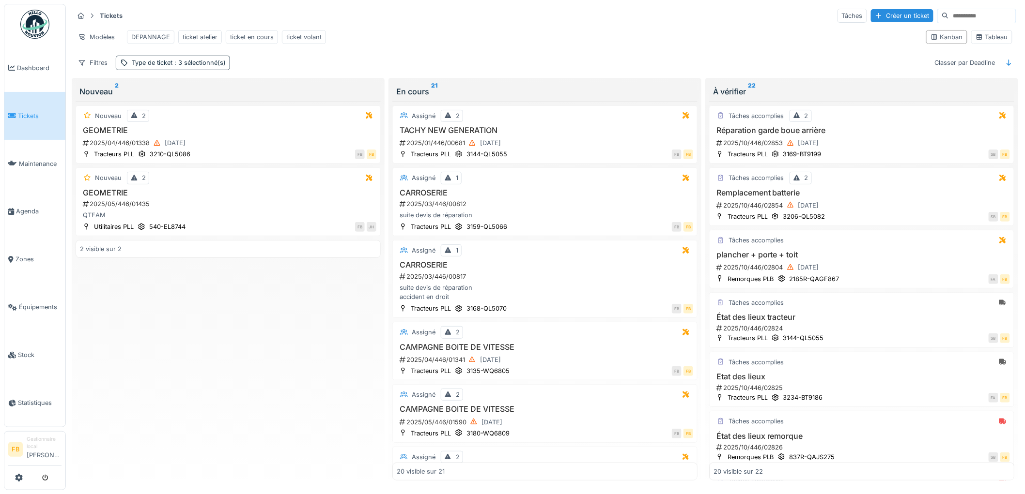
click at [25, 120] on link "Tickets" at bounding box center [34, 116] width 61 height 48
click at [45, 122] on link "Tickets" at bounding box center [34, 116] width 61 height 48
